Goal: Task Accomplishment & Management: Manage account settings

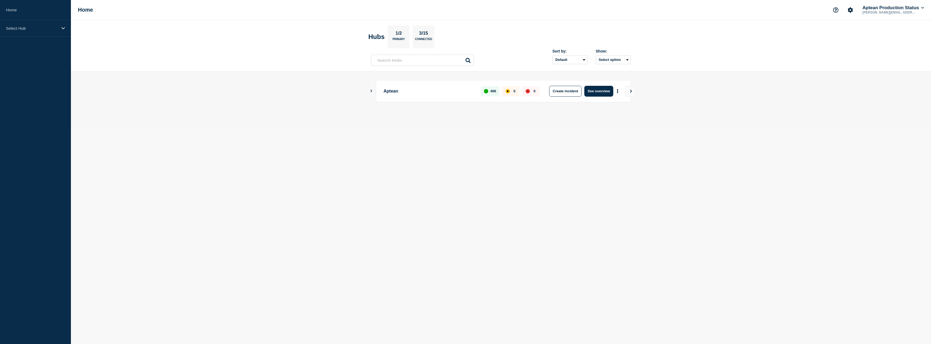
click at [373, 93] on div "Aptean 486 0 0 Create incident See overview" at bounding box center [501, 91] width 260 height 22
click at [373, 90] on icon "Show Connected Hubs" at bounding box center [371, 91] width 4 height 3
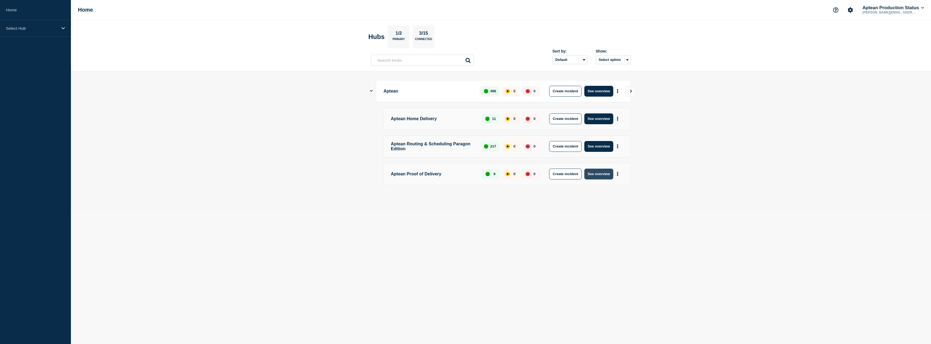
click at [595, 179] on button "See overview" at bounding box center [598, 174] width 29 height 11
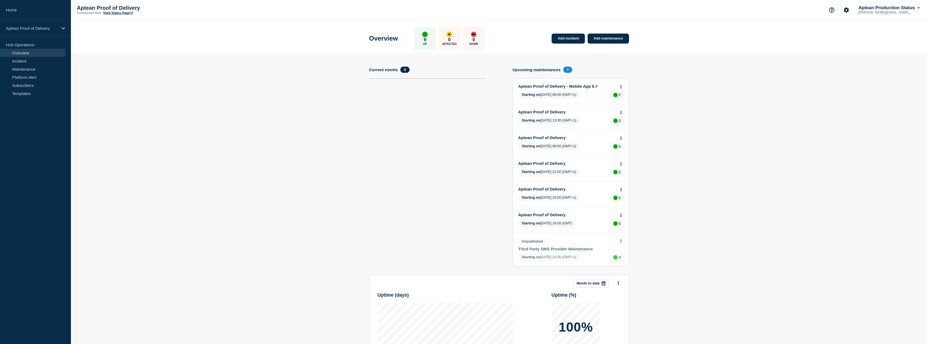
click at [582, 87] on link "Aptean Proof of Delivery - Mobile App 6.7" at bounding box center [567, 86] width 98 height 5
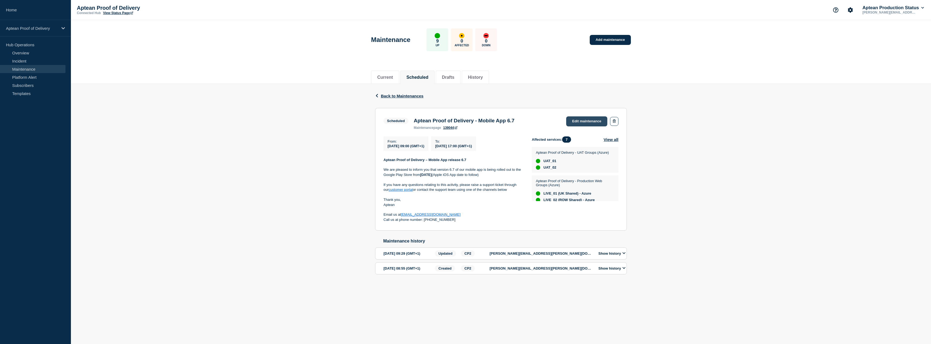
click at [601, 122] on link "Edit maintenance" at bounding box center [586, 121] width 41 height 10
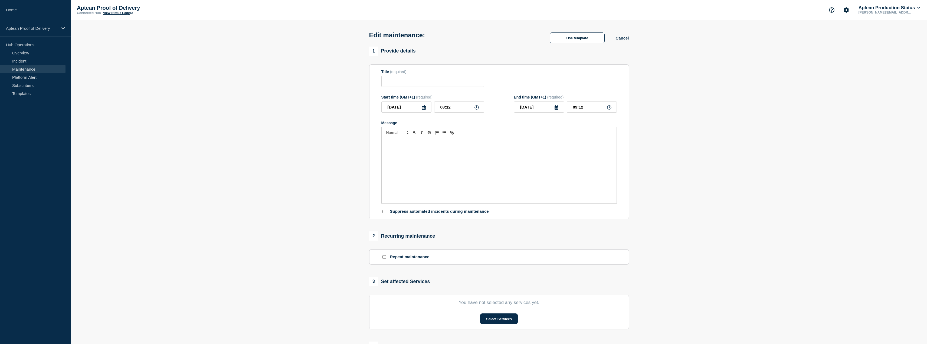
type input "Aptean Proof of Delivery - Mobile App 6.7"
type input "09:00"
type input "17:00"
checkbox input "false"
checkbox input "true"
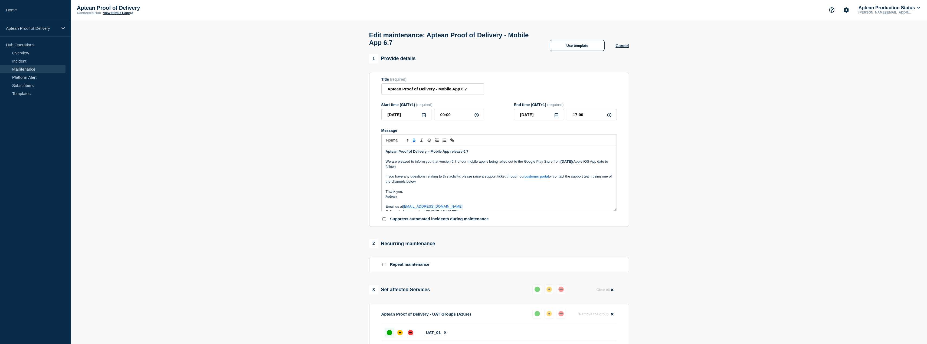
drag, startPoint x: 433, startPoint y: 185, endPoint x: 379, endPoint y: 165, distance: 57.9
click at [379, 165] on section "Title (required) Aptean Proof of Delivery - Mobile App 6.7 Start time (GMT+1) (…" at bounding box center [499, 149] width 260 height 155
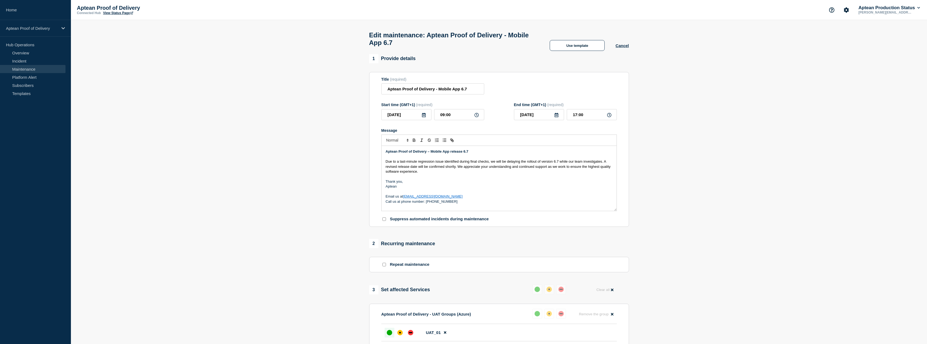
click at [700, 214] on section "1 Provide details Title (required) Aptean Proof of Delivery - Mobile App 6.7 St…" at bounding box center [499, 340] width 856 height 572
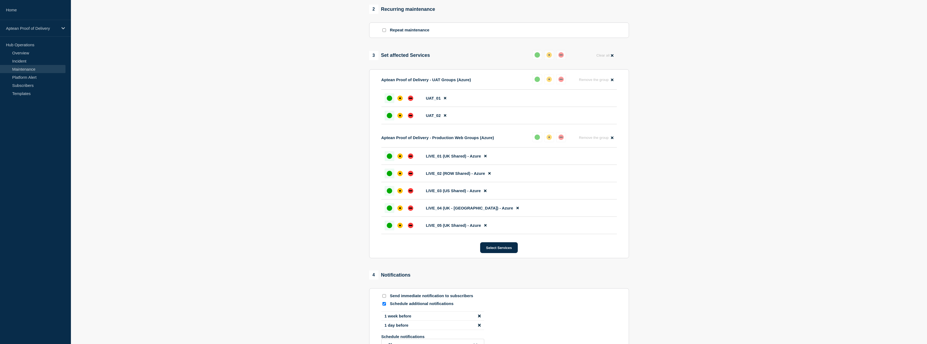
scroll to position [238, 0]
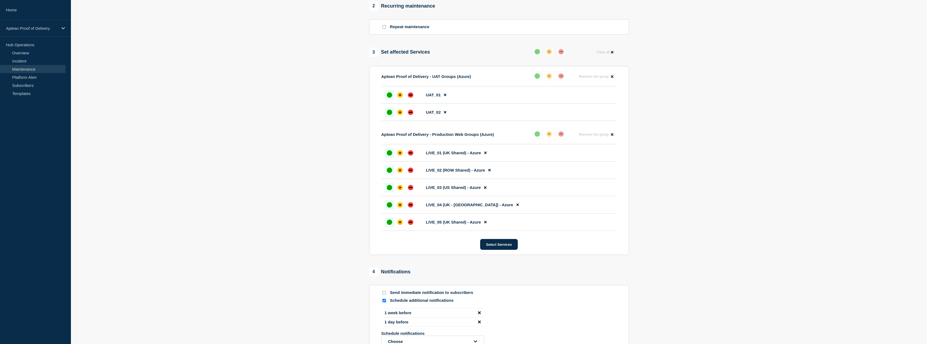
click at [383, 294] on input "Send immediate notification to subscribers" at bounding box center [384, 293] width 4 height 4
checkbox input "true"
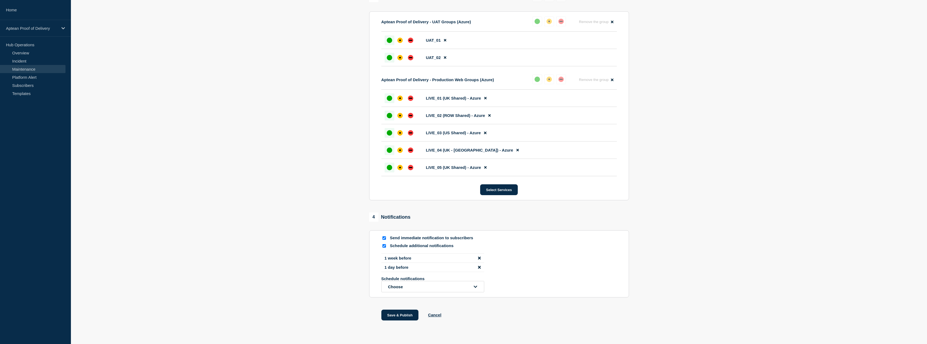
scroll to position [293, 0]
click at [397, 318] on button "Save & Publish" at bounding box center [399, 314] width 37 height 11
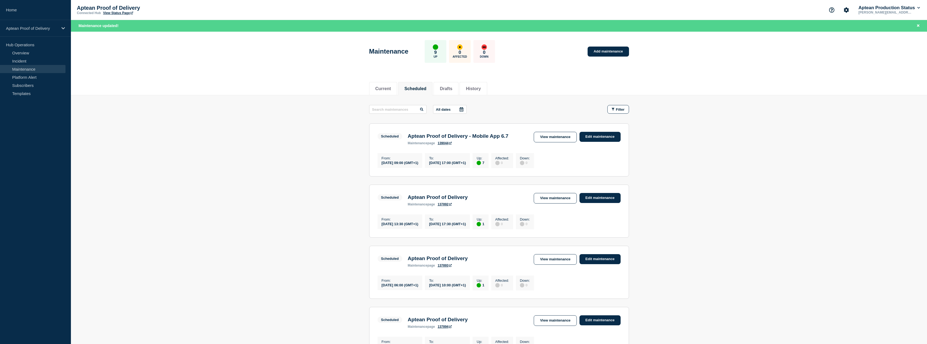
click at [295, 194] on main "All dates Filter Scheduled 7 Up Aptean Proof of Delivery - Mobile App 6.7 From …" at bounding box center [499, 292] width 856 height 395
click at [594, 138] on link "Edit maintenance" at bounding box center [599, 137] width 41 height 10
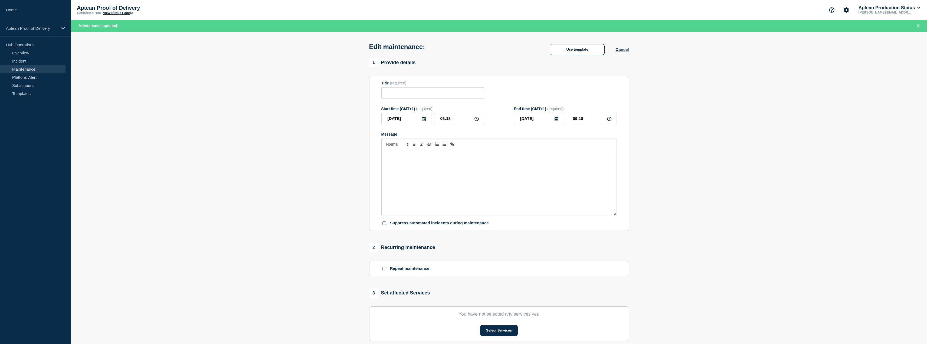
type input "Aptean Proof of Delivery - Mobile App 6.7"
type input "09:00"
type input "17:00"
checkbox input "true"
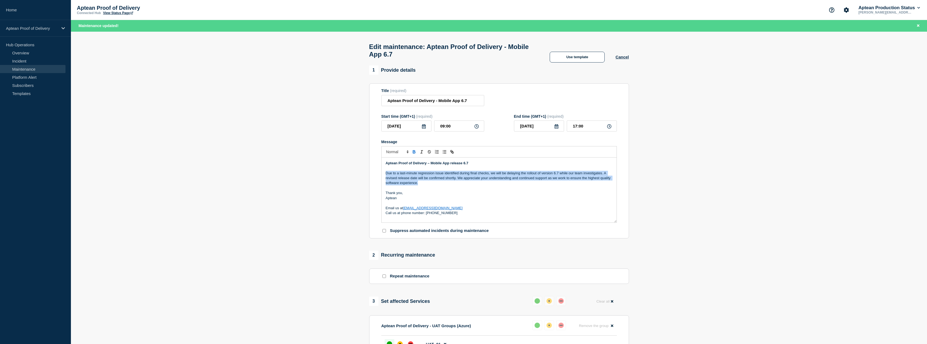
drag, startPoint x: 422, startPoint y: 186, endPoint x: 381, endPoint y: 177, distance: 42.1
click at [381, 177] on div "Aptean Proof of Delivery – Mobile App release 6.7 Due to a last-minute regressi…" at bounding box center [498, 189] width 235 height 65
copy p "Due to a last-minute regression issue identified during final checks, we will b…"
